Goal: Task Accomplishment & Management: Manage account settings

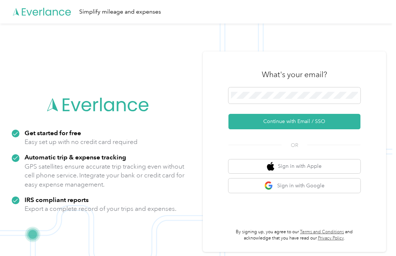
click at [354, 103] on div at bounding box center [294, 96] width 132 height 19
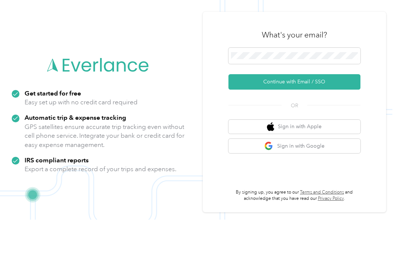
scroll to position [23, 0]
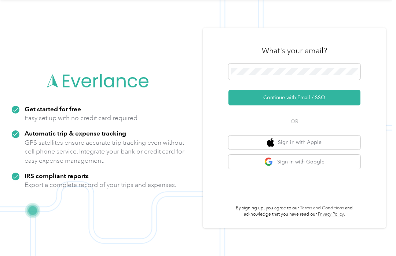
click at [337, 92] on button "Continue with Email / SSO" at bounding box center [294, 97] width 132 height 15
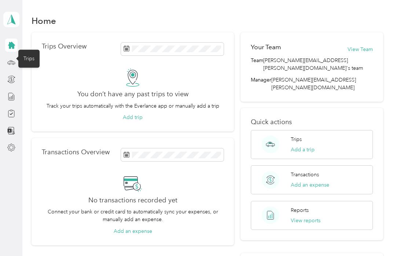
click at [10, 63] on icon at bounding box center [11, 62] width 8 height 8
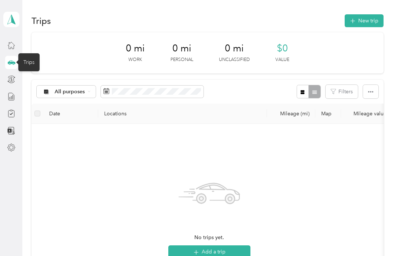
click at [12, 77] on icon at bounding box center [11, 79] width 8 height 8
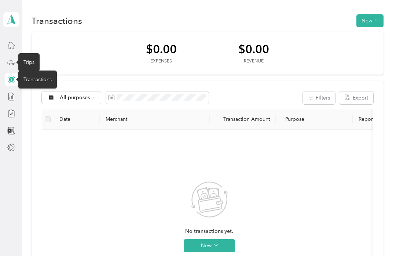
click at [10, 93] on icon at bounding box center [11, 96] width 8 height 8
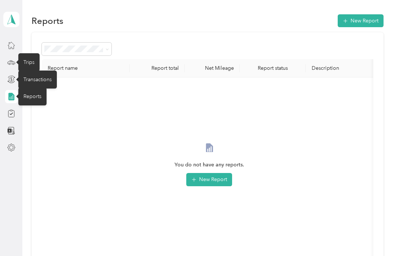
click at [11, 148] on icon at bounding box center [11, 147] width 8 height 8
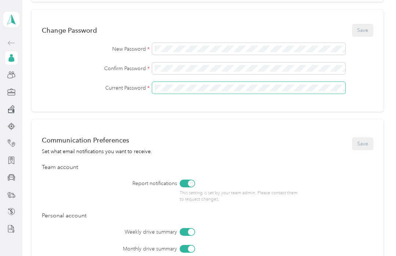
scroll to position [189, 0]
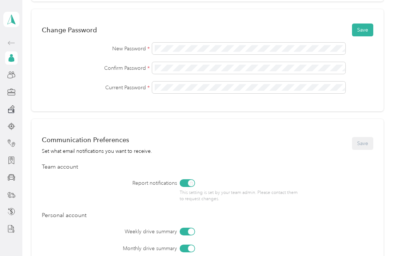
click at [371, 30] on button "Save" at bounding box center [362, 29] width 21 height 13
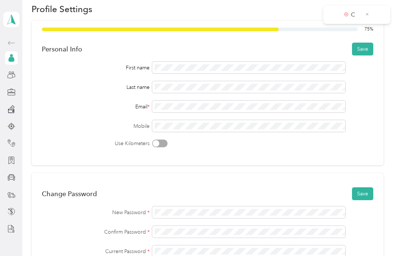
scroll to position [25, 0]
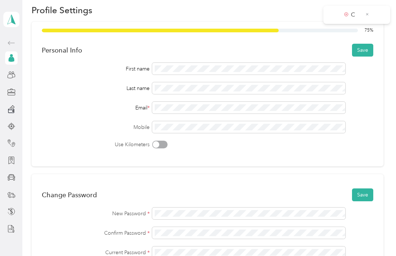
click at [370, 51] on button "Save" at bounding box center [362, 50] width 21 height 13
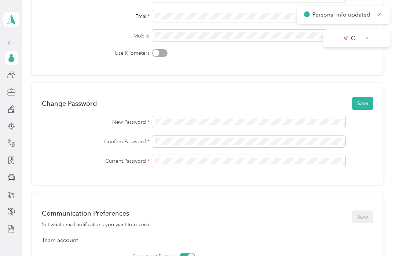
scroll to position [122, 0]
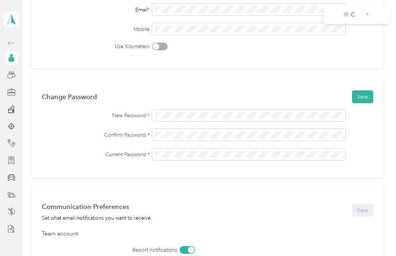
click at [367, 96] on button "Save" at bounding box center [362, 96] width 21 height 13
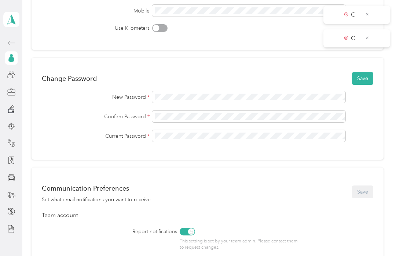
scroll to position [140, 0]
click at [364, 79] on button "Save" at bounding box center [362, 78] width 21 height 13
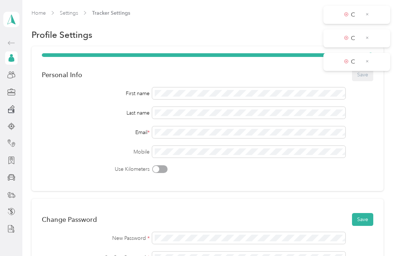
scroll to position [0, 0]
click at [368, 11] on icon at bounding box center [367, 14] width 4 height 7
click at [368, 14] on icon at bounding box center [367, 14] width 4 height 7
click at [368, 11] on icon at bounding box center [367, 14] width 4 height 7
click at [103, 10] on span "Tracker Settings" at bounding box center [111, 13] width 38 height 8
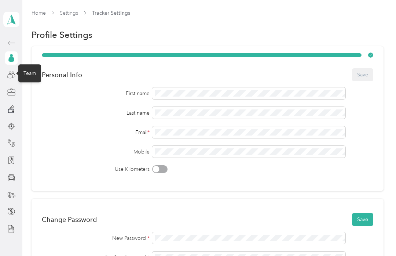
click at [12, 78] on icon at bounding box center [10, 76] width 5 height 4
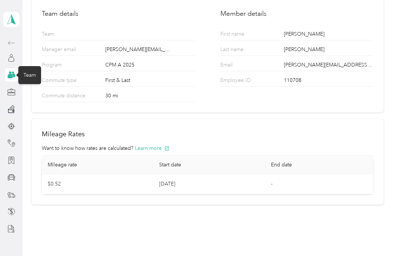
scroll to position [55, 0]
click at [14, 95] on icon at bounding box center [11, 93] width 7 height 2
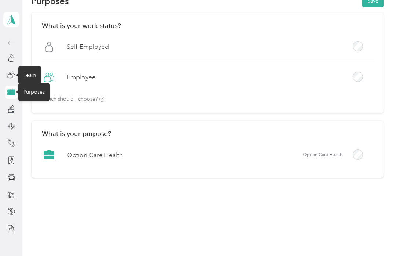
scroll to position [36, 0]
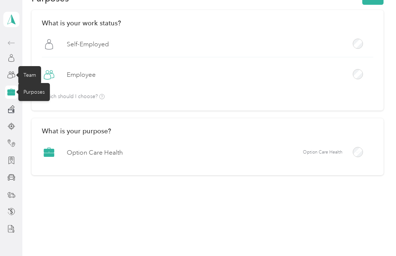
click at [390, 50] on div "Home Settings Work Purposes Purposes Save What is your work status? Self-Employ…" at bounding box center [207, 93] width 370 height 259
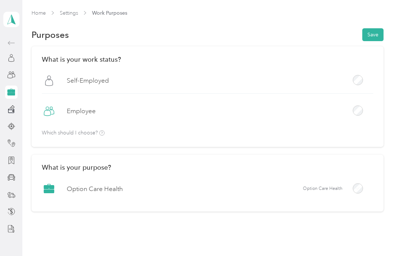
scroll to position [0, 0]
click at [379, 33] on button "Save" at bounding box center [372, 34] width 21 height 13
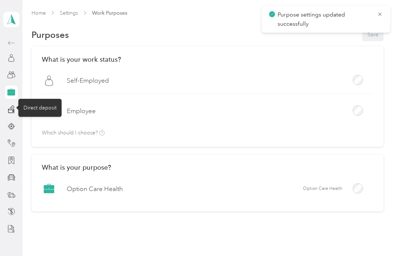
click at [14, 111] on icon at bounding box center [11, 110] width 7 height 5
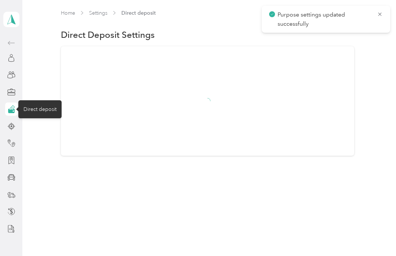
click at [343, 94] on div at bounding box center [207, 100] width 293 height 109
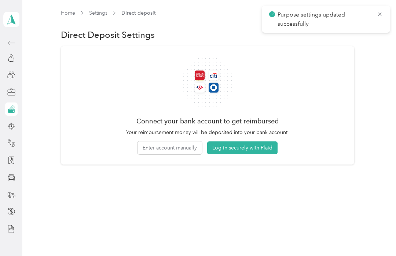
click at [380, 16] on icon at bounding box center [380, 14] width 6 height 7
click at [352, 87] on div "Connect your bank account to get reimbursed Your reimbursement money will be de…" at bounding box center [207, 105] width 293 height 118
click at [237, 146] on button "Log in securely with Plaid" at bounding box center [242, 147] width 70 height 13
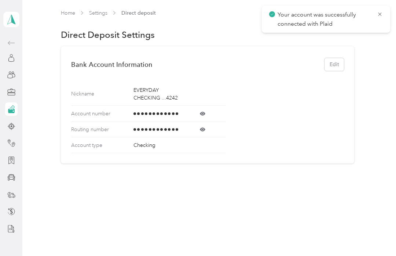
click at [380, 12] on icon at bounding box center [380, 14] width 6 height 7
click at [12, 126] on icon at bounding box center [11, 126] width 8 height 8
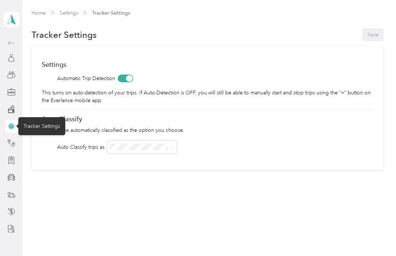
click at [37, 158] on div "Settings Automatic Trip Detection This turns on auto-detection of your trips. I…" at bounding box center [208, 108] width 352 height 124
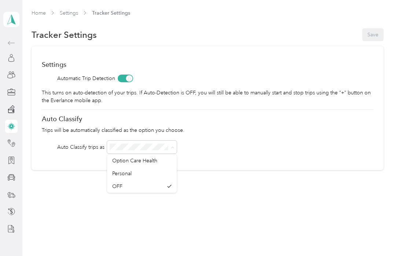
click at [121, 158] on span "Option Care Health" at bounding box center [134, 160] width 45 height 6
click at [383, 35] on button "Save" at bounding box center [372, 34] width 21 height 13
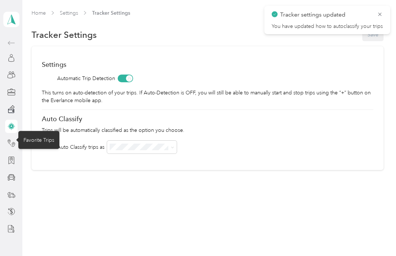
click at [14, 142] on icon at bounding box center [11, 143] width 8 height 8
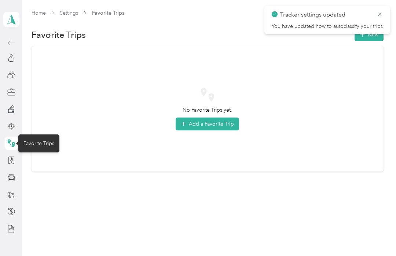
click at [382, 17] on icon at bounding box center [380, 14] width 6 height 7
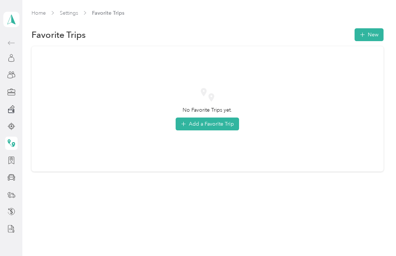
click at [9, 159] on icon at bounding box center [11, 160] width 8 height 8
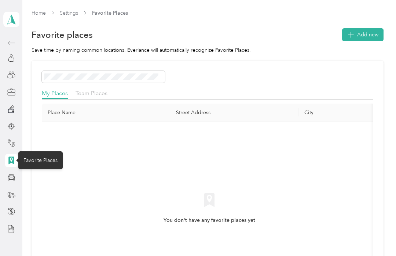
click at [13, 179] on icon at bounding box center [11, 177] width 8 height 8
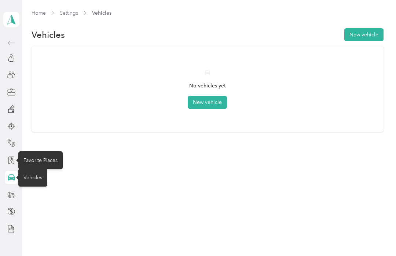
click at [350, 75] on div "No vehicles yet New vehicle" at bounding box center [207, 88] width 331 height 65
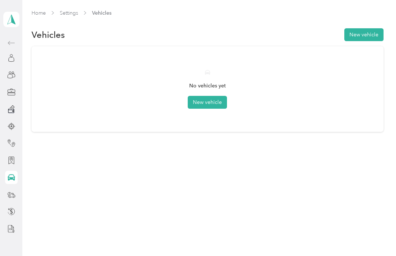
click at [5, 231] on div at bounding box center [11, 228] width 12 height 13
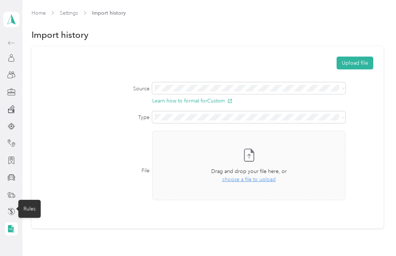
click at [14, 210] on icon at bounding box center [11, 211] width 8 height 8
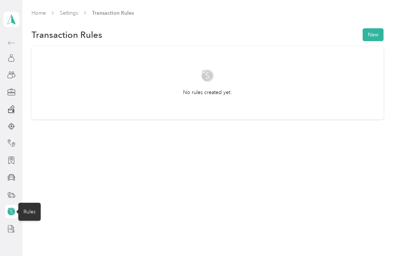
click at [5, 195] on div at bounding box center [11, 194] width 12 height 13
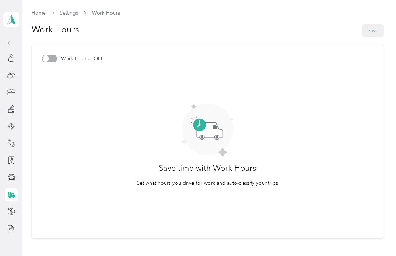
click at [12, 194] on icon at bounding box center [11, 194] width 7 height 4
click at [342, 96] on article "Work Hours is OFF Save time with Work Hours Set what hours you drive for work a…" at bounding box center [208, 141] width 352 height 194
click at [43, 57] on div at bounding box center [49, 59] width 15 height 8
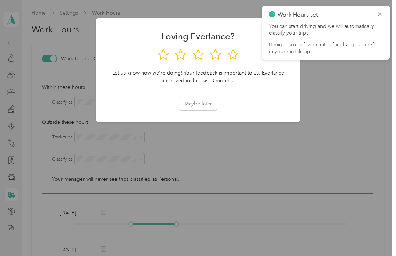
click at [193, 98] on button "Maybe later" at bounding box center [198, 103] width 38 height 13
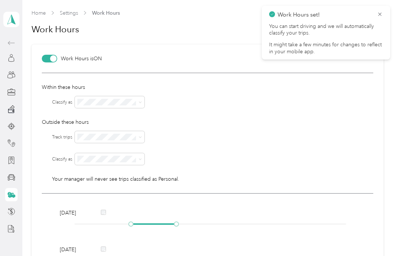
click at [49, 58] on div at bounding box center [49, 59] width 15 height 8
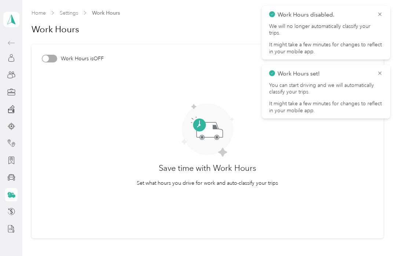
click at [382, 12] on icon at bounding box center [380, 14] width 6 height 7
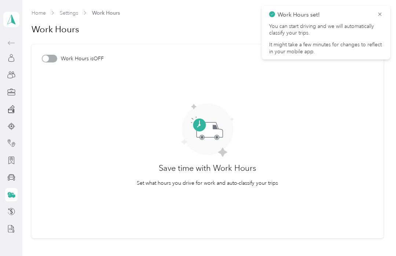
click at [382, 13] on icon at bounding box center [380, 14] width 6 height 7
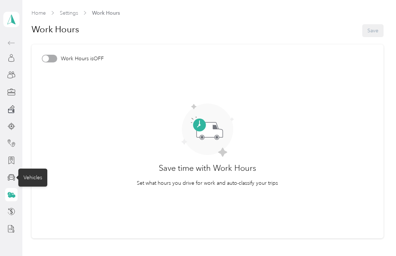
click at [31, 174] on div "Vehicles" at bounding box center [32, 177] width 29 height 18
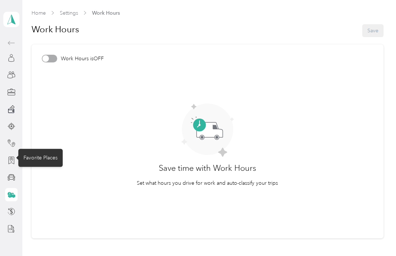
click at [12, 158] on ellipse at bounding box center [11, 158] width 1 height 1
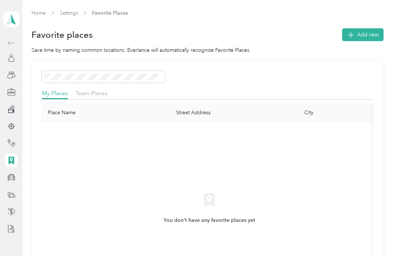
click at [30, 160] on div "Favorite Places" at bounding box center [40, 157] width 44 height 18
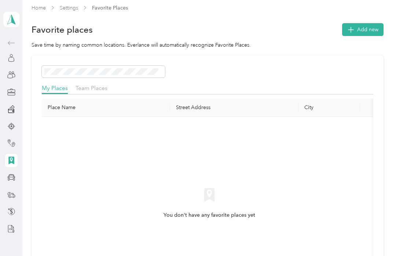
click at [344, 112] on th "City" at bounding box center [329, 107] width 62 height 18
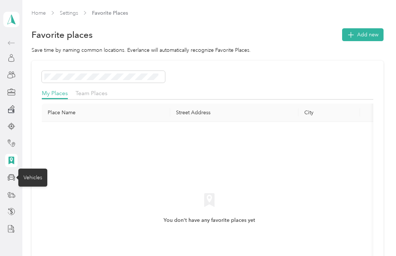
click at [32, 177] on div "Vehicles" at bounding box center [32, 177] width 29 height 18
click at [37, 134] on div "My Places Team Places Place Name Street Address City You don't have any favorit…" at bounding box center [208, 189] width 352 height 258
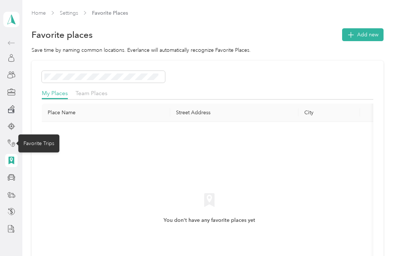
click at [14, 139] on icon at bounding box center [11, 143] width 8 height 8
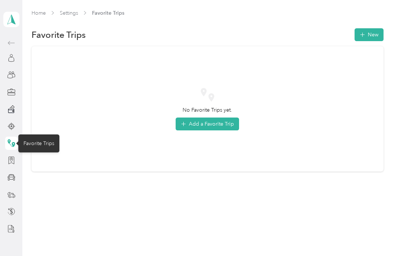
click at [13, 171] on div at bounding box center [11, 176] width 12 height 13
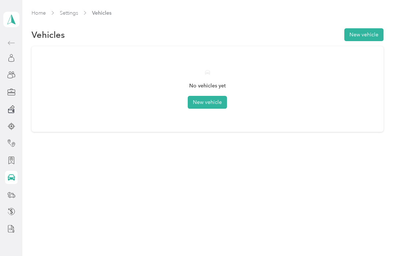
click at [199, 97] on button "New vehicle" at bounding box center [207, 102] width 39 height 13
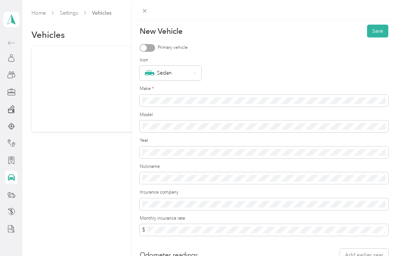
click at [145, 46] on div at bounding box center [143, 47] width 7 height 7
click at [193, 71] on icon at bounding box center [194, 72] width 3 height 3
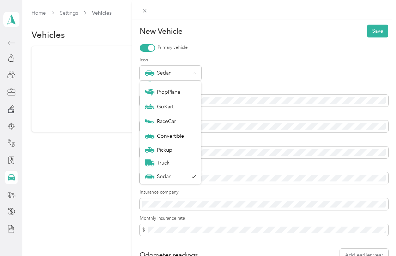
scroll to position [26, 0]
click at [353, 62] on label "Icon" at bounding box center [264, 60] width 249 height 7
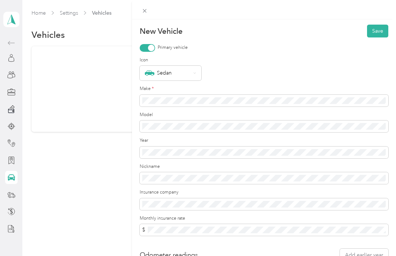
click at [350, 145] on div "Year" at bounding box center [264, 147] width 249 height 21
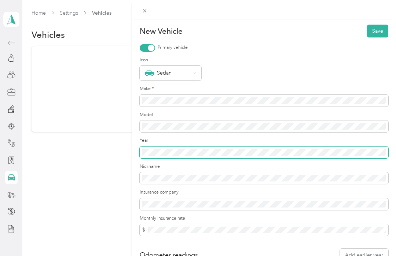
scroll to position [0, 0]
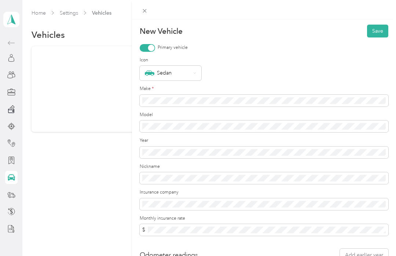
click at [286, 77] on div "Sedan" at bounding box center [264, 73] width 249 height 15
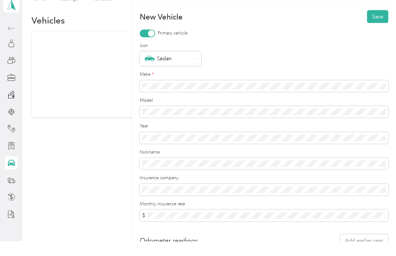
click at [378, 25] on button "Save" at bounding box center [377, 31] width 21 height 13
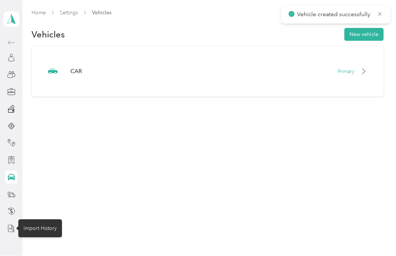
click at [15, 228] on icon at bounding box center [11, 228] width 8 height 8
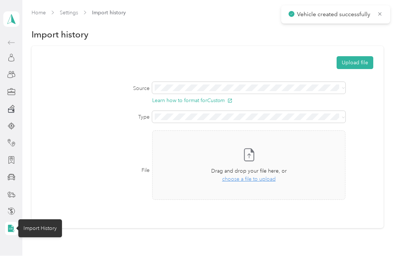
click at [178, 23] on section "Home Settings Import history Import history Upload file Source Learn how to for…" at bounding box center [208, 118] width 352 height 219
click at [32, 14] on link "Home" at bounding box center [39, 13] width 14 height 6
